Goal: Task Accomplishment & Management: Manage account settings

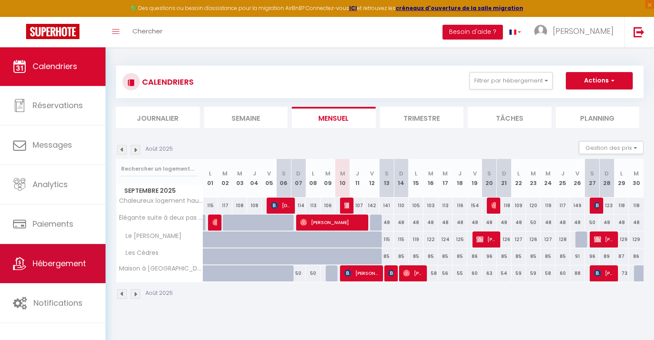
click at [57, 272] on link "Hébergement" at bounding box center [53, 263] width 106 height 39
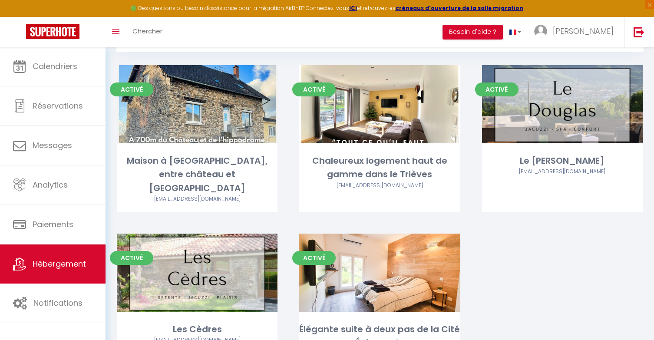
scroll to position [100, 0]
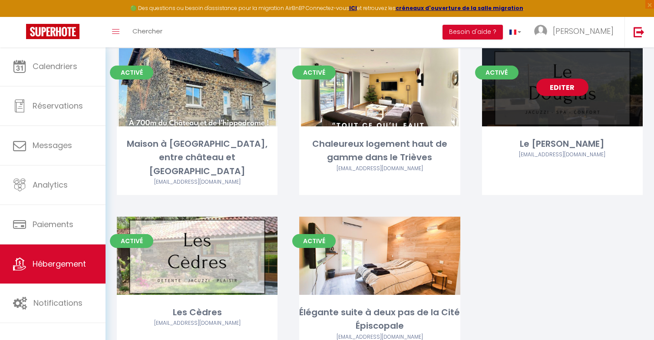
click at [561, 84] on link "Editer" at bounding box center [562, 87] width 52 height 17
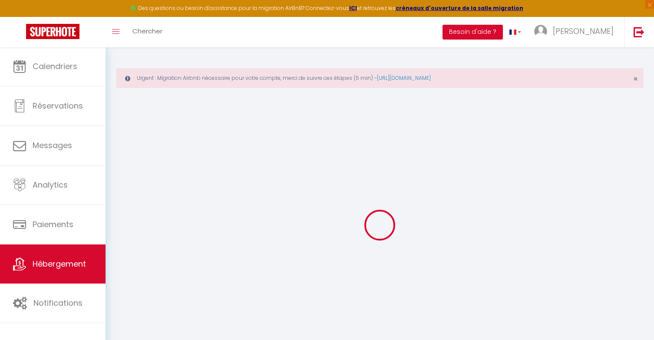
select select "17:00"
select select "19:00"
select select "10:00"
select select "30"
select select "120"
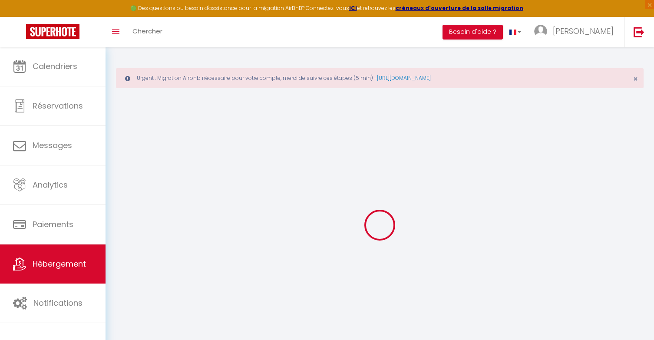
select select "12:00"
checkbox input "false"
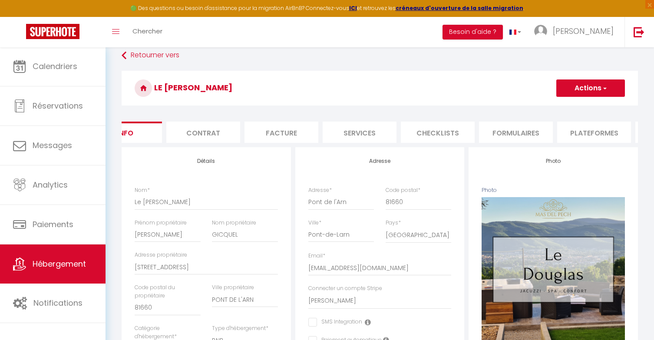
scroll to position [0, 109]
click at [520, 130] on li "Plateformes" at bounding box center [519, 132] width 74 height 21
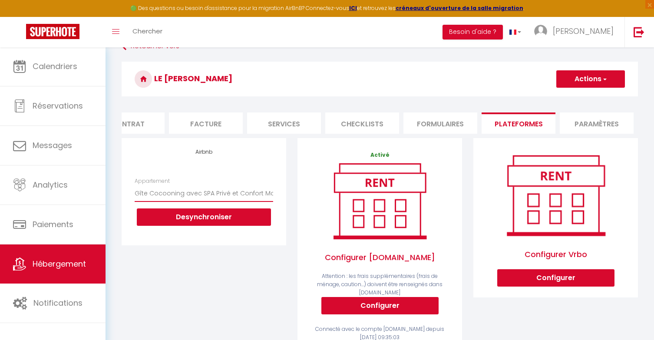
scroll to position [43, 0]
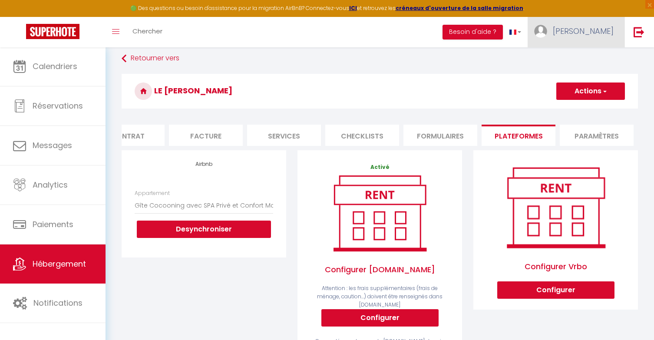
click at [591, 24] on link "[PERSON_NAME]" at bounding box center [576, 32] width 97 height 30
click at [589, 62] on link "Paramètres" at bounding box center [590, 60] width 64 height 15
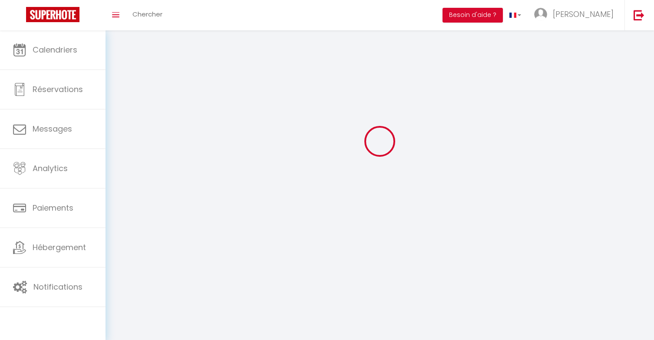
scroll to position [30, 0]
type input "[PERSON_NAME]"
type input "0632730767"
type input "[STREET_ADDRESS][GEOGRAPHIC_DATA]"
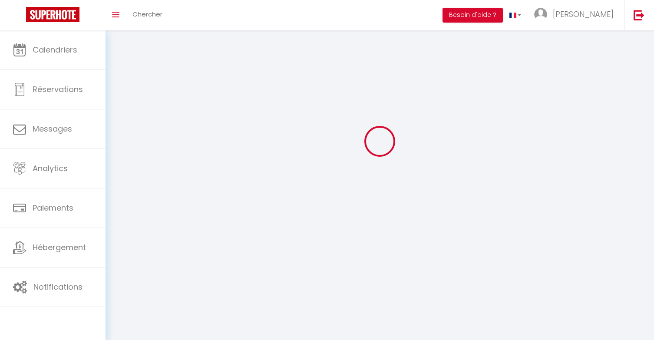
type input "38930"
type input "CLELLES"
type input "NXqhT3fUSwuHTbcd71gJYoktg"
type input "KANVCyUv02lkrH2pEWRF48HA3"
type input "[URL][DOMAIN_NAME]"
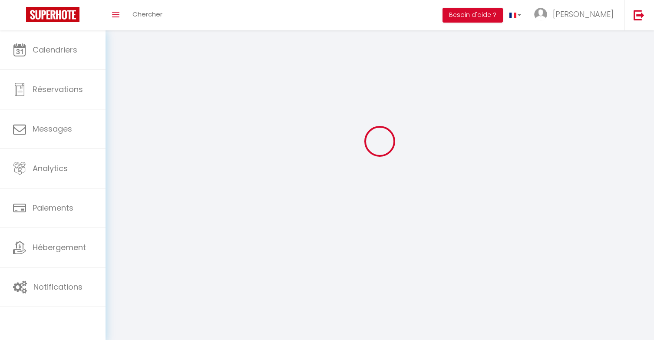
select select "1"
select select "28"
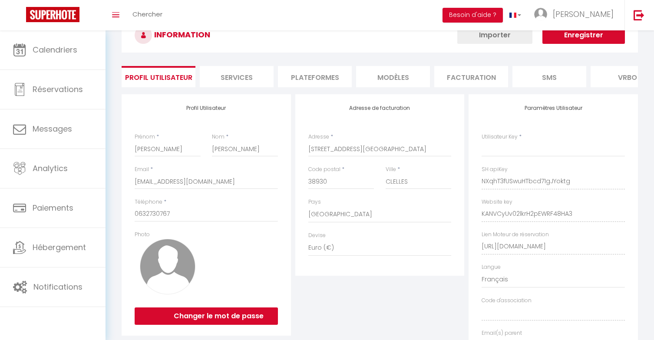
type input "NXqhT3fUSwuHTbcd71gJYoktg"
type input "KANVCyUv02lkrH2pEWRF48HA3"
type input "[URL][DOMAIN_NAME]"
select select "fr"
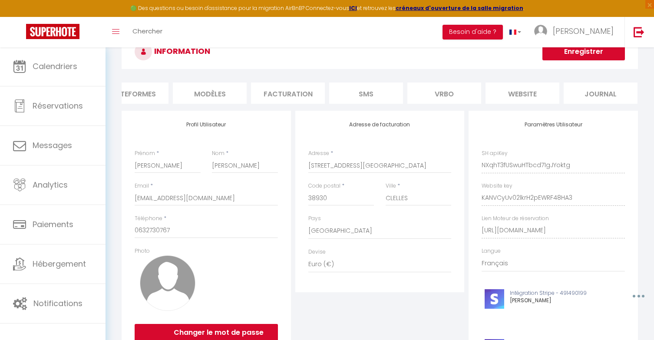
scroll to position [0, 183]
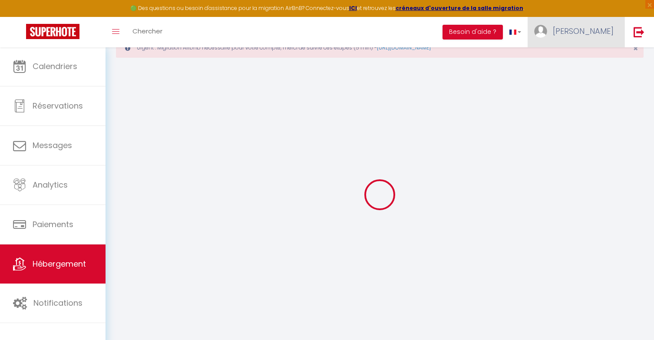
click at [547, 30] on img at bounding box center [540, 31] width 13 height 13
click at [587, 64] on link "Paramètres" at bounding box center [590, 60] width 64 height 15
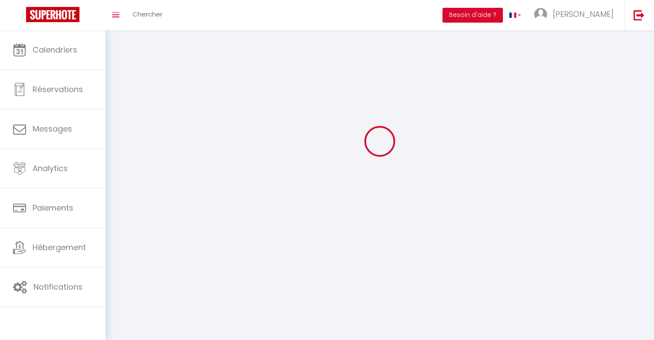
select select
type input "[PERSON_NAME]"
type input "0632730767"
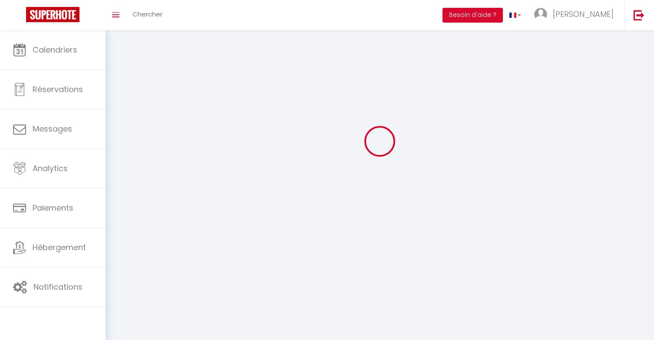
type input "[STREET_ADDRESS][GEOGRAPHIC_DATA]"
type input "38930"
type input "CLELLES"
type input "NXqhT3fUSwuHTbcd71gJYoktg"
type input "KANVCyUv02lkrH2pEWRF48HA3"
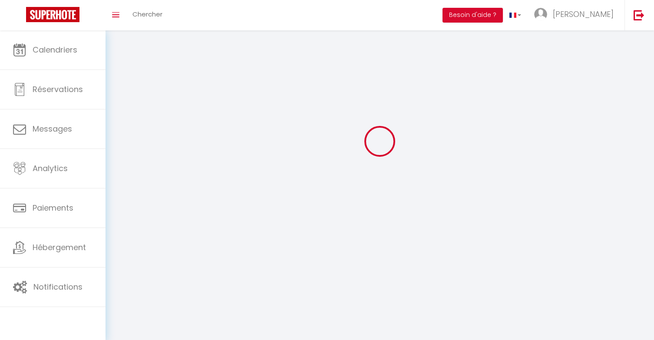
type input "[URL][DOMAIN_NAME]"
select select "28"
select select "fr"
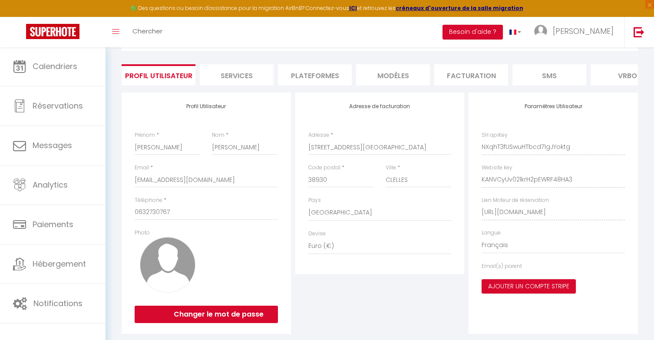
scroll to position [13, 0]
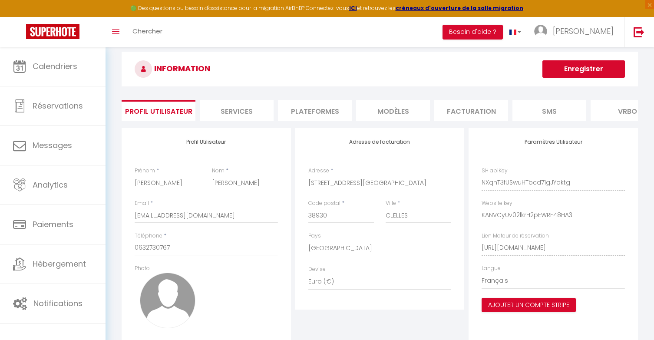
click at [239, 102] on li "Services" at bounding box center [237, 110] width 74 height 21
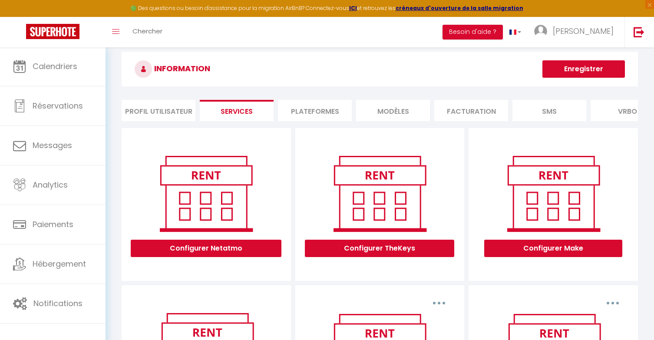
click at [304, 118] on li "Plateformes" at bounding box center [315, 110] width 74 height 21
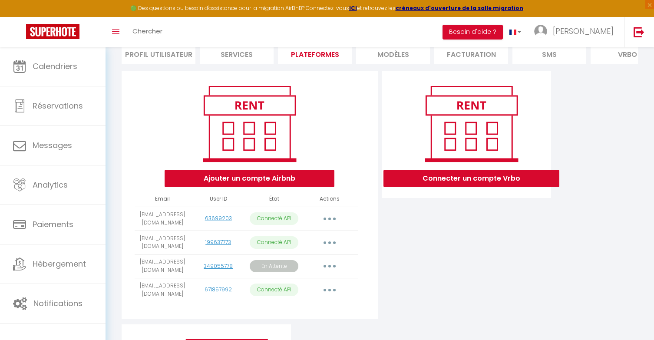
scroll to position [93, 0]
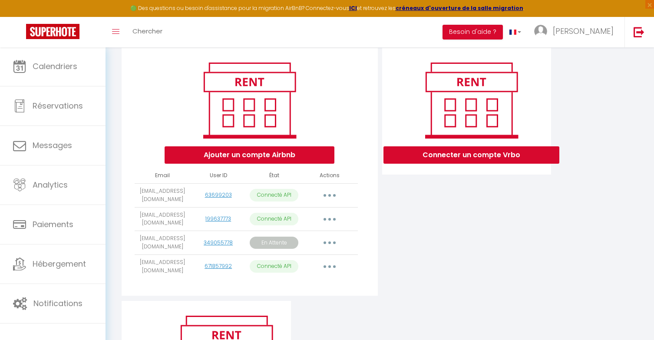
click at [331, 241] on icon "button" at bounding box center [329, 242] width 3 height 3
click at [400, 256] on div "Connecter un compte Vrbo" at bounding box center [467, 174] width 174 height 253
click at [282, 241] on p "En Attente" at bounding box center [274, 243] width 49 height 13
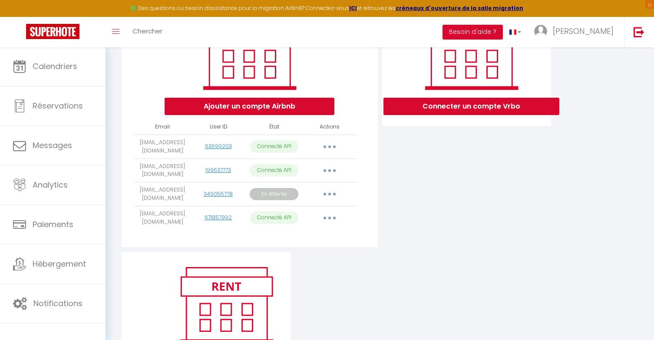
scroll to position [143, 0]
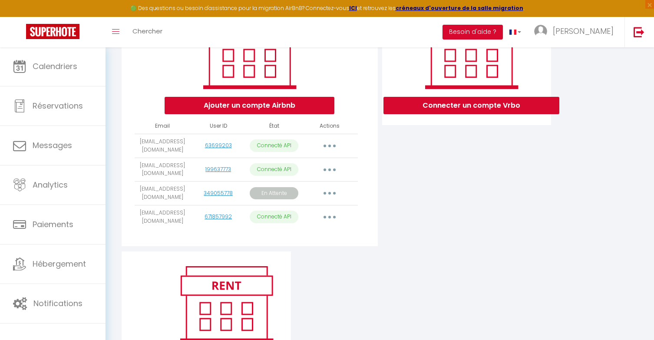
click at [329, 197] on button "button" at bounding box center [329, 193] width 24 height 14
click at [304, 258] on link "Reconnecter le compte" at bounding box center [290, 260] width 97 height 15
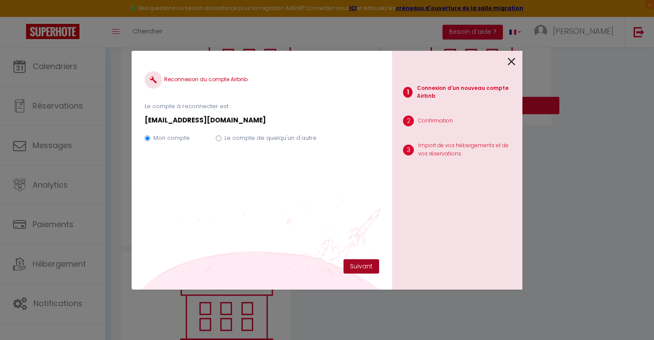
click at [365, 267] on button "Suivant" at bounding box center [361, 266] width 36 height 15
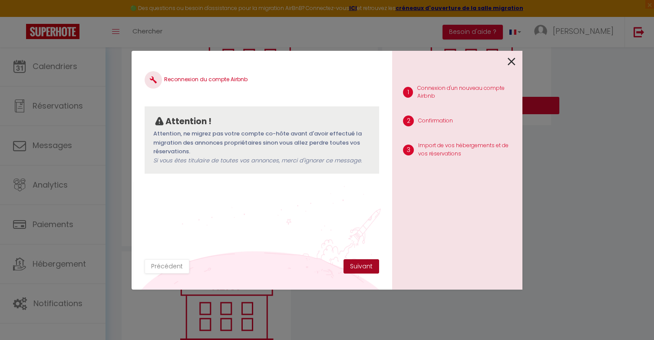
click at [362, 267] on button "Suivant" at bounding box center [361, 266] width 36 height 15
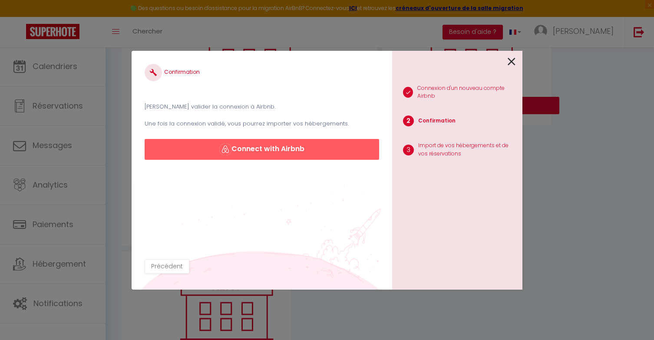
click at [254, 148] on button "Connect with Airbnb" at bounding box center [262, 149] width 234 height 21
